Goal: Navigation & Orientation: Find specific page/section

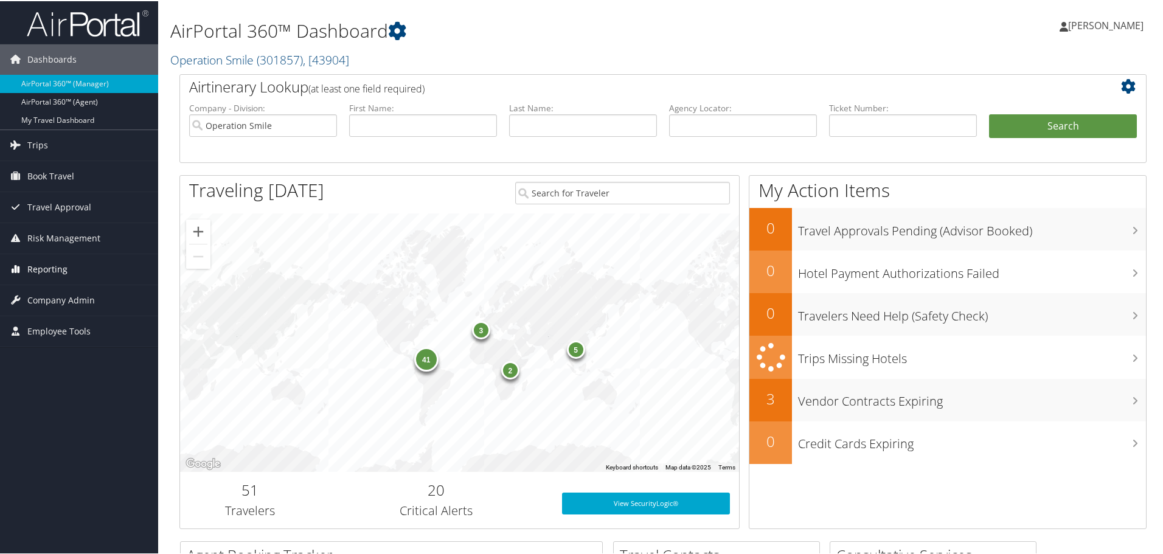
click at [47, 271] on span "Reporting" at bounding box center [47, 268] width 40 height 30
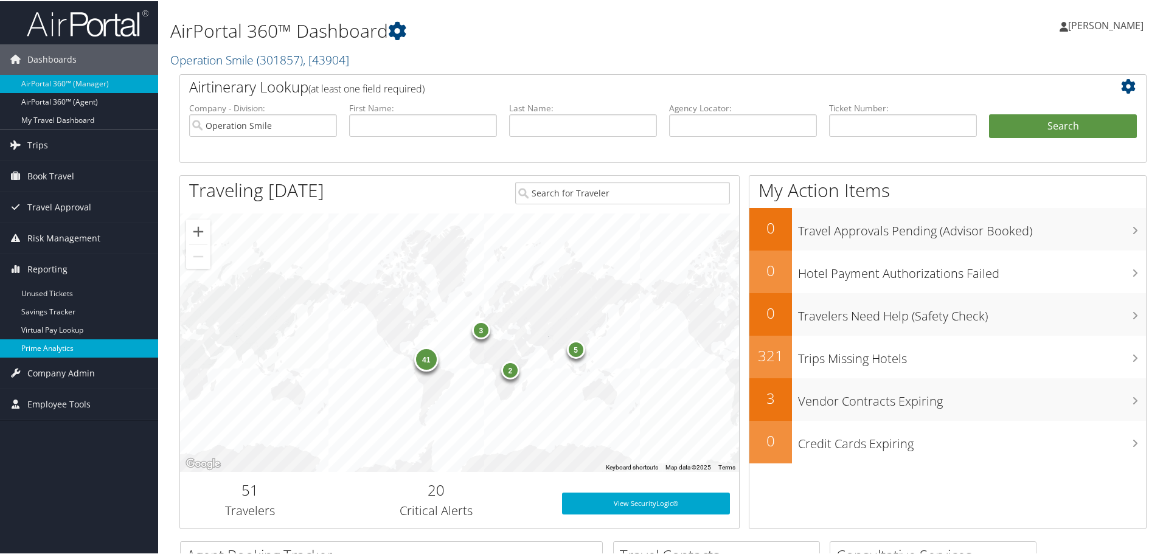
click at [68, 352] on link "Prime Analytics" at bounding box center [79, 347] width 158 height 18
